Goal: Task Accomplishment & Management: Use online tool/utility

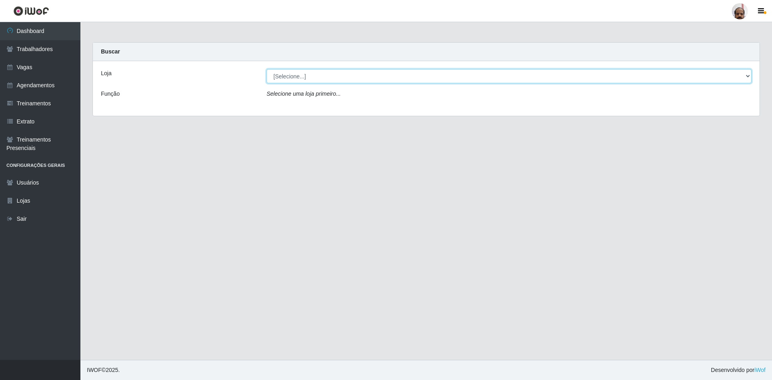
click at [291, 78] on select "[Selecione...] Mar Vermelho - Loja 05" at bounding box center [508, 76] width 485 height 14
select select "252"
click at [266, 69] on select "[Selecione...] Mar Vermelho - Loja 05" at bounding box center [508, 76] width 485 height 14
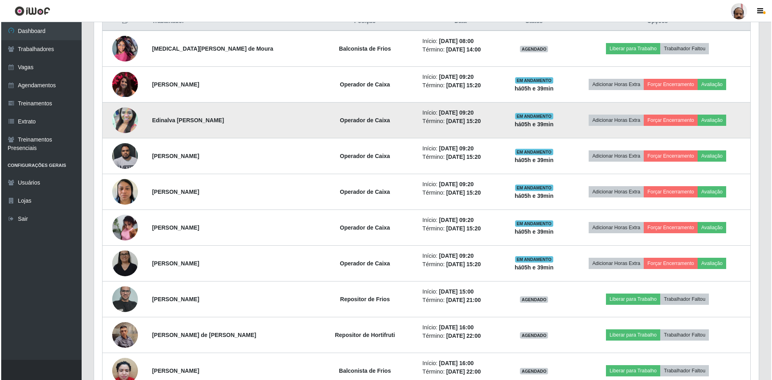
scroll to position [362, 0]
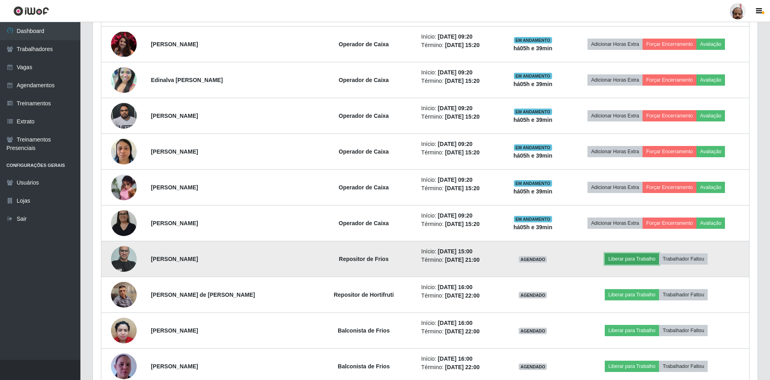
click at [300, 184] on button "Liberar para Trabalho" at bounding box center [632, 258] width 54 height 11
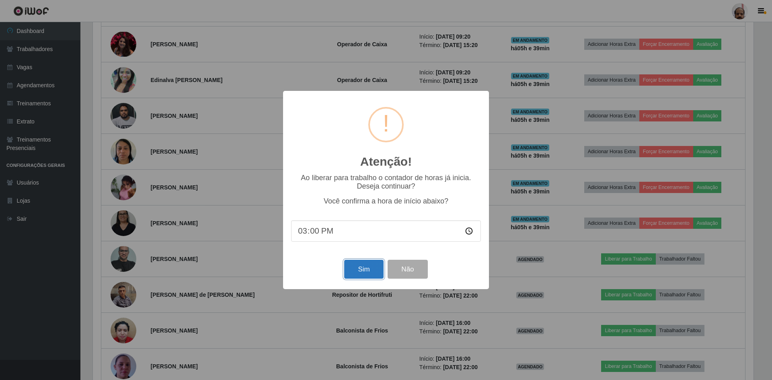
click at [300, 184] on button "Sim" at bounding box center [363, 269] width 39 height 19
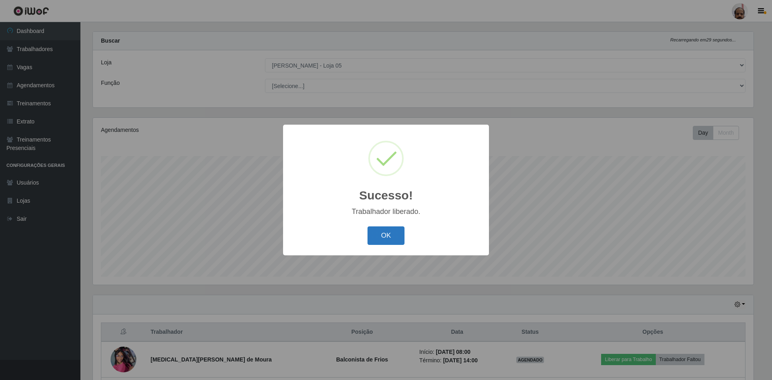
click at [300, 184] on button "OK" at bounding box center [385, 235] width 37 height 19
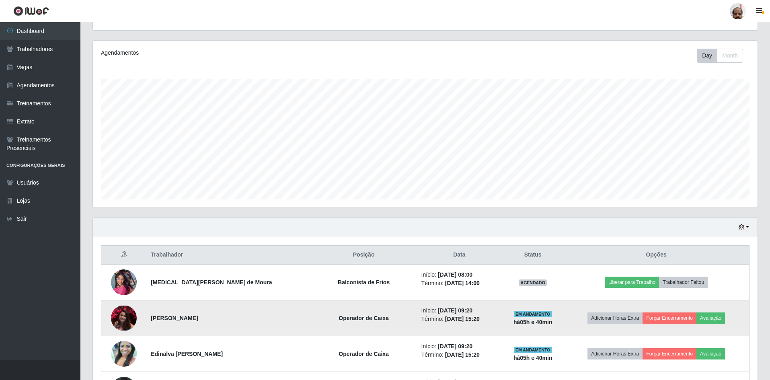
scroll to position [91, 0]
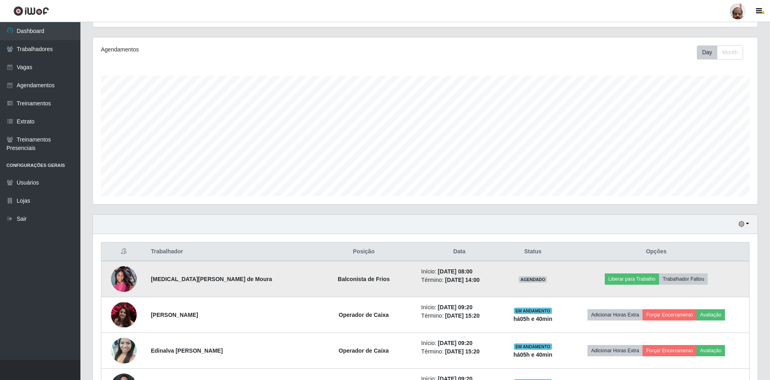
click at [124, 184] on img at bounding box center [124, 279] width 26 height 34
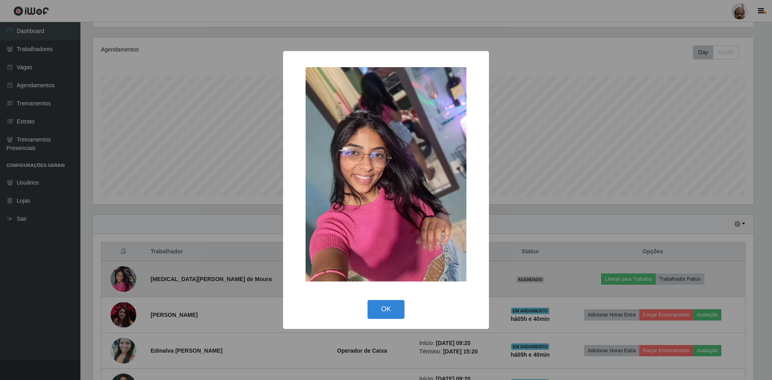
click at [124, 184] on div "× OK Cancel" at bounding box center [386, 190] width 772 height 380
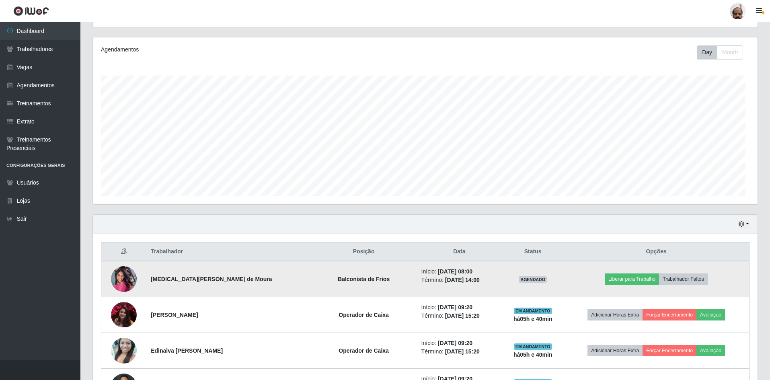
scroll to position [167, 664]
click at [300, 184] on button "Trabalhador Faltou" at bounding box center [683, 278] width 49 height 11
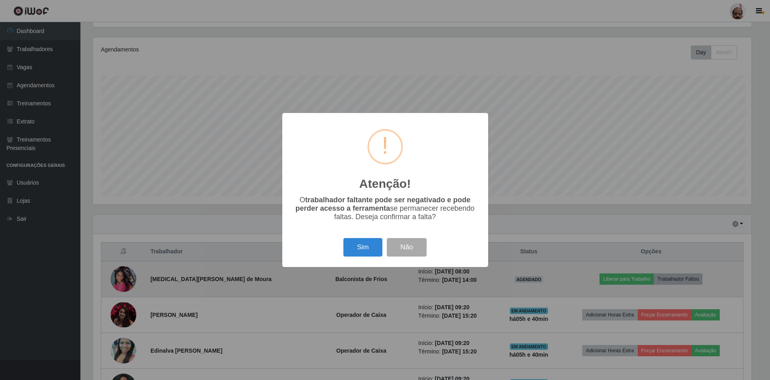
scroll to position [167, 660]
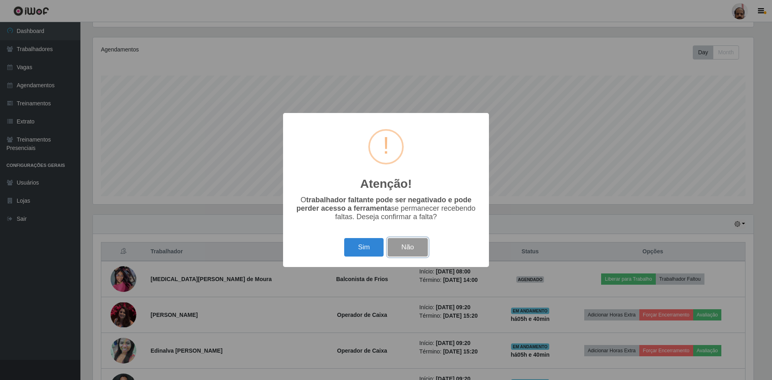
click at [300, 184] on button "Não" at bounding box center [407, 247] width 40 height 19
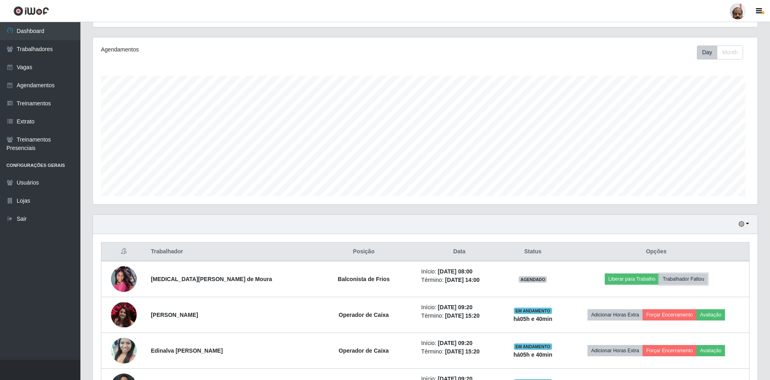
scroll to position [167, 664]
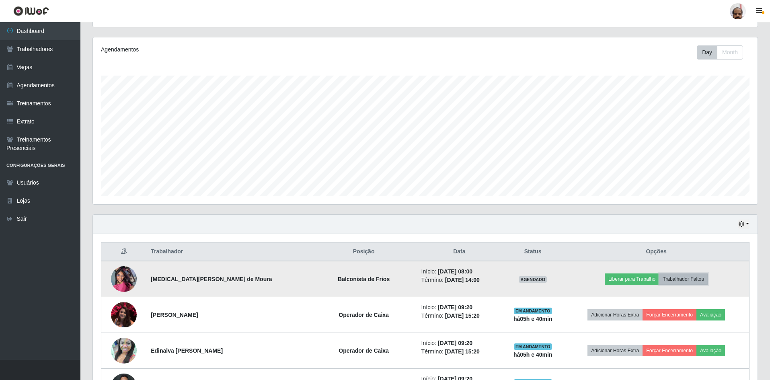
click at [300, 184] on button "Trabalhador Faltou" at bounding box center [683, 278] width 49 height 11
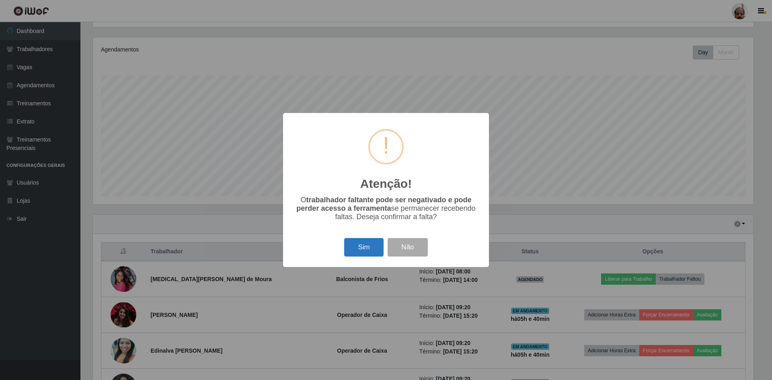
click at [300, 184] on button "Sim" at bounding box center [363, 247] width 39 height 19
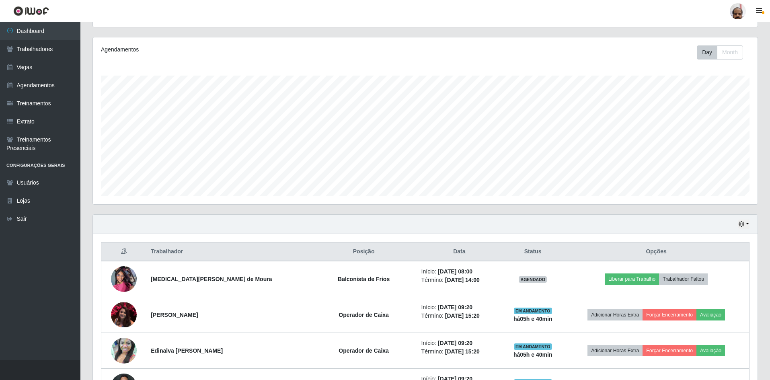
scroll to position [0, 0]
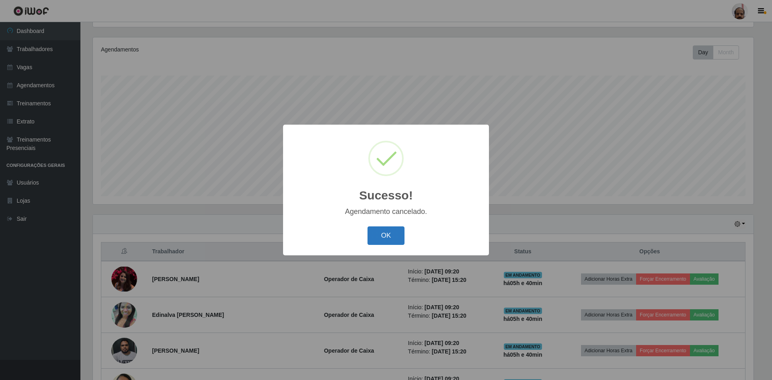
click at [300, 184] on button "OK" at bounding box center [385, 235] width 37 height 19
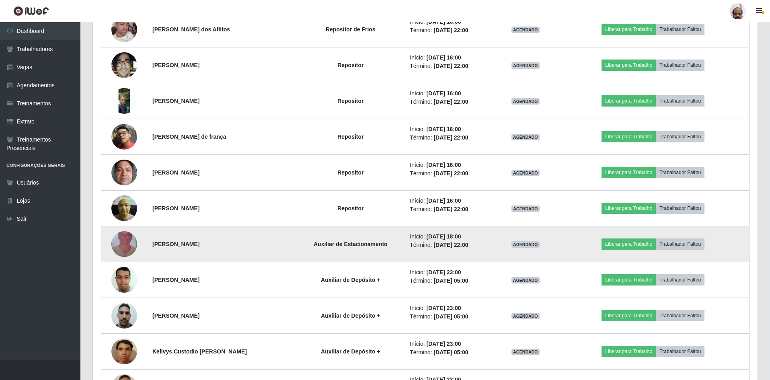
click at [120, 184] on img at bounding box center [124, 244] width 26 height 46
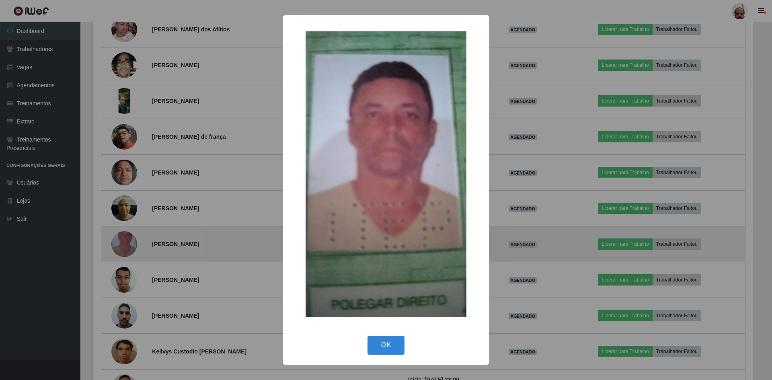
click at [120, 184] on div "× OK Cancel" at bounding box center [386, 190] width 772 height 380
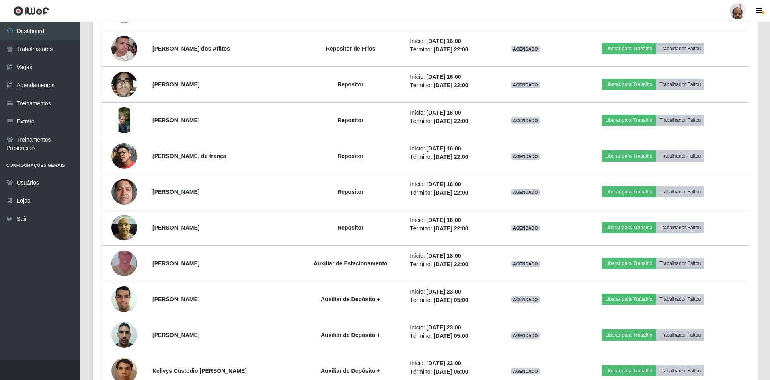
scroll to position [694, 0]
